Goal: Navigation & Orientation: Go to known website

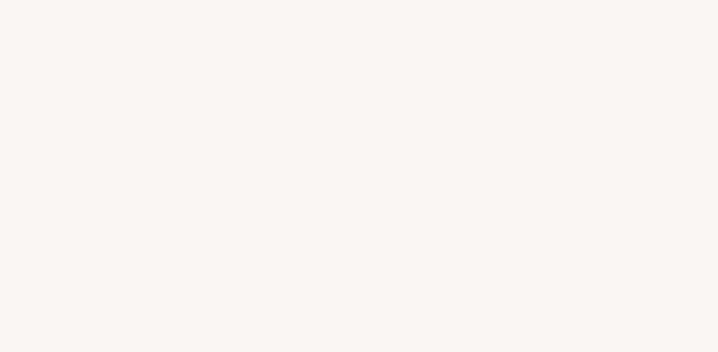
select select "FR"
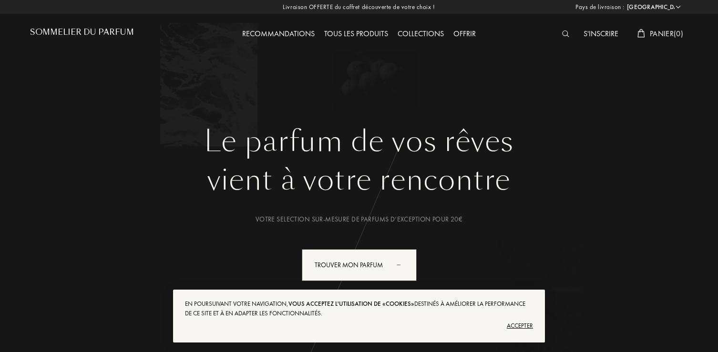
select select "FR"
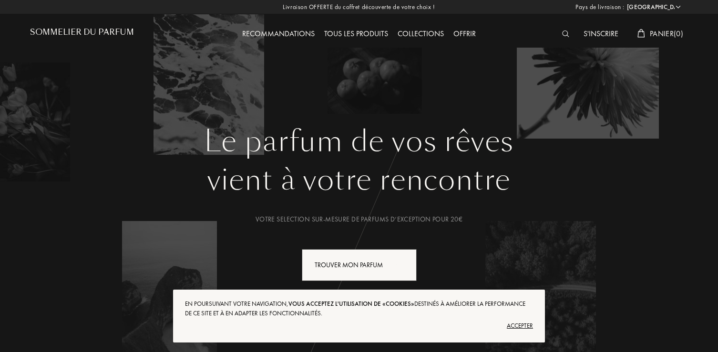
select select "FR"
